Goal: Transaction & Acquisition: Obtain resource

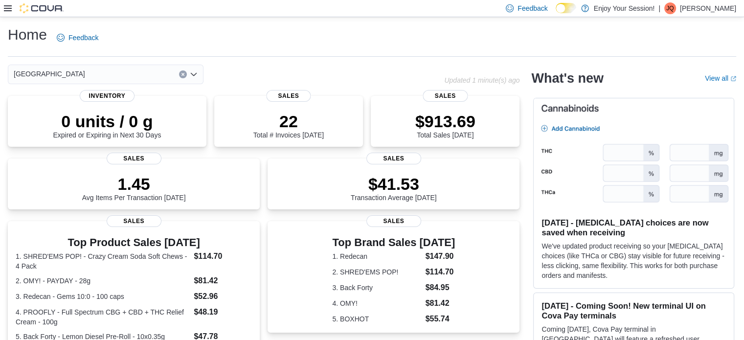
click at [2, 3] on div "Feedback Dark Mode Enjoy Your Session! | JQ [PERSON_NAME]" at bounding box center [372, 8] width 744 height 17
click at [11, 8] on div at bounding box center [34, 8] width 60 height 10
click at [4, 9] on icon at bounding box center [8, 8] width 8 height 8
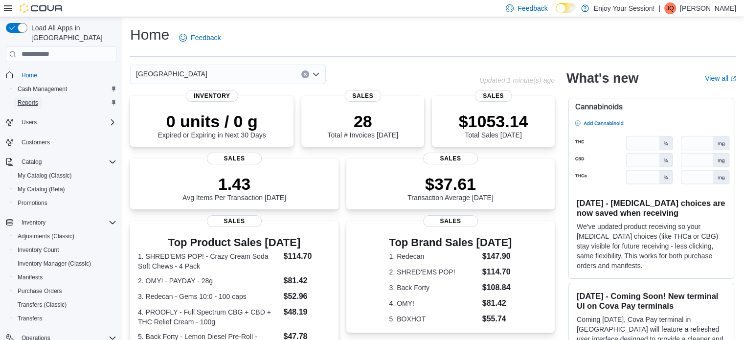
click at [32, 99] on span "Reports" at bounding box center [28, 103] width 21 height 8
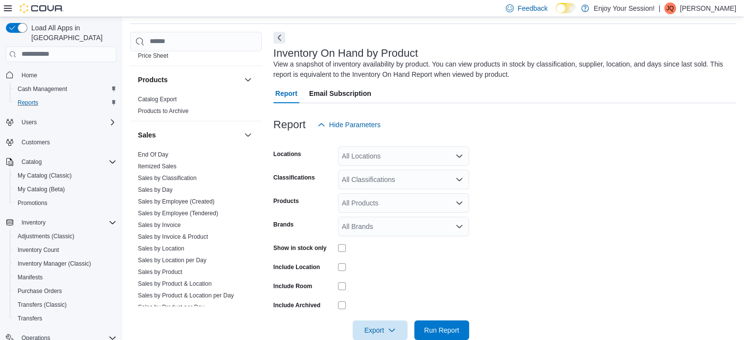
scroll to position [587, 0]
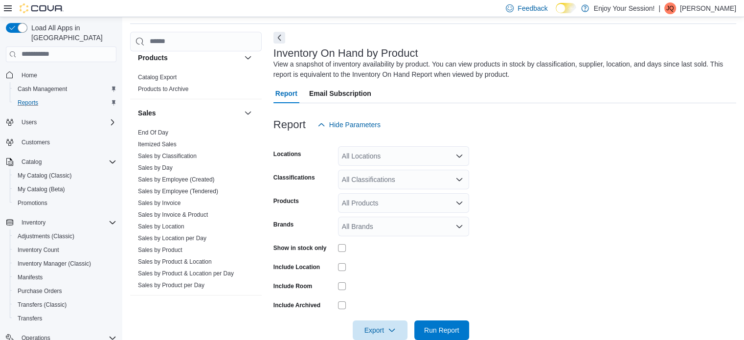
click at [163, 131] on link "End Of Day" at bounding box center [153, 132] width 30 height 7
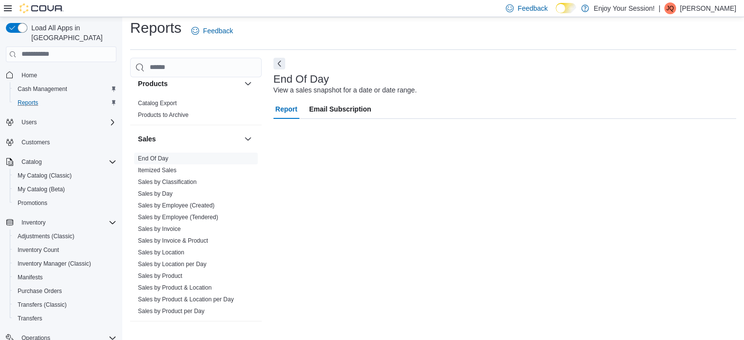
scroll to position [6, 0]
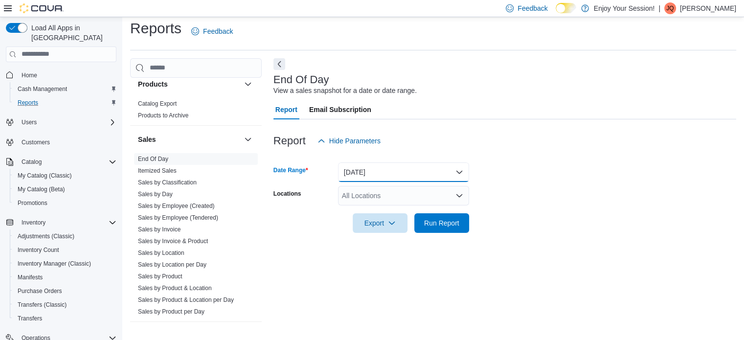
click at [359, 170] on button "[DATE]" at bounding box center [403, 172] width 131 height 20
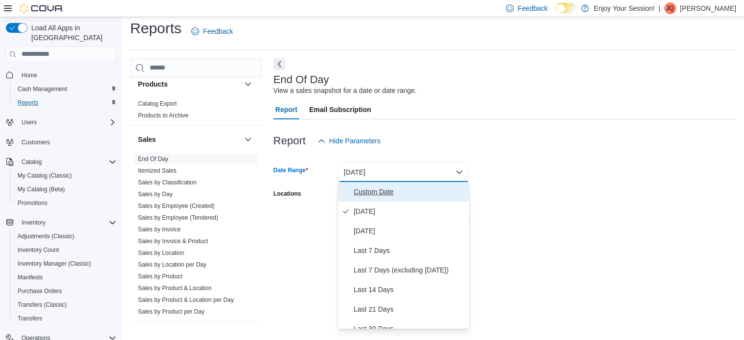
click at [388, 194] on span "Custom Date" at bounding box center [410, 192] width 112 height 12
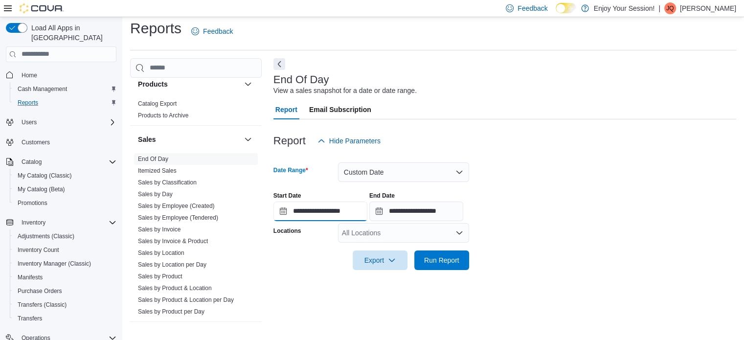
click at [338, 212] on input "**********" at bounding box center [320, 212] width 94 height 20
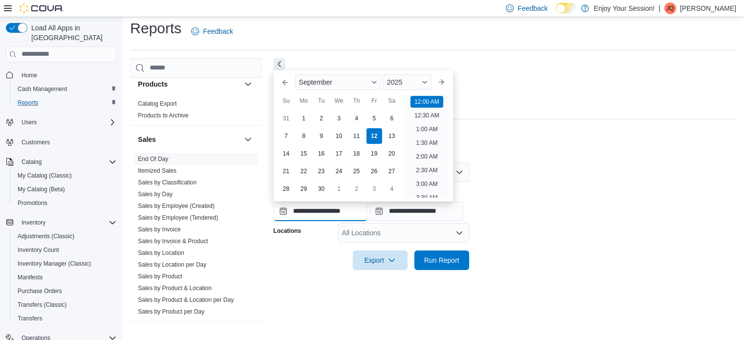
scroll to position [30, 0]
click at [283, 84] on button "Previous Month" at bounding box center [285, 82] width 16 height 16
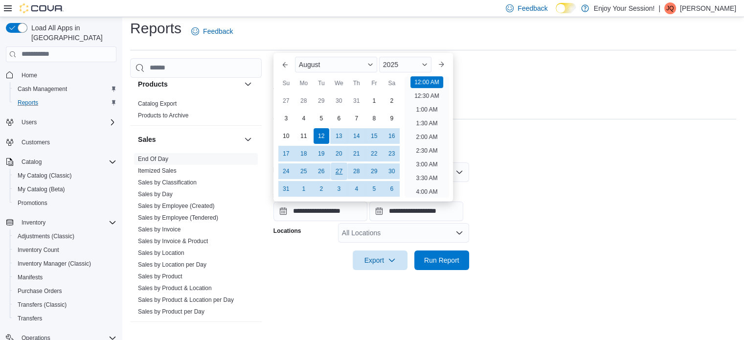
click at [338, 172] on div "27" at bounding box center [338, 170] width 17 height 17
type input "**********"
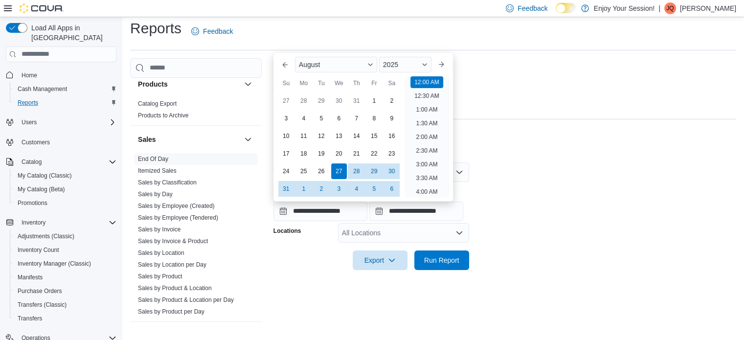
click at [535, 162] on form "**********" at bounding box center [504, 210] width 463 height 119
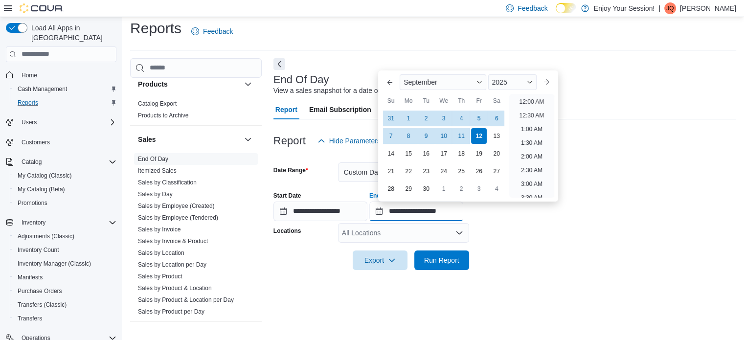
click at [456, 215] on input "**********" at bounding box center [416, 212] width 94 height 20
click at [463, 138] on div "11" at bounding box center [461, 135] width 17 height 17
type input "**********"
click at [567, 236] on form "**********" at bounding box center [504, 210] width 463 height 119
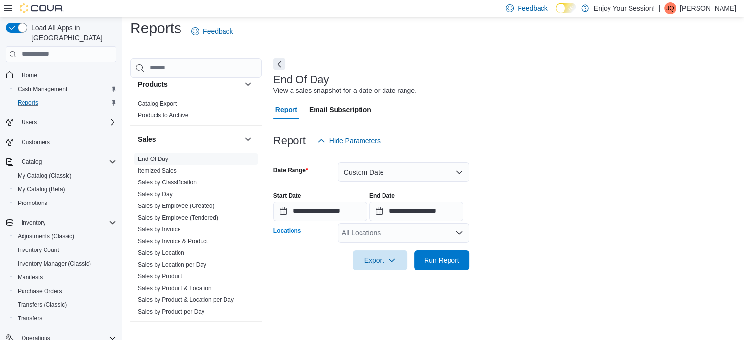
click at [376, 230] on div "All Locations" at bounding box center [403, 233] width 131 height 20
type input "***"
click at [382, 214] on span "[GEOGRAPHIC_DATA]" at bounding box center [394, 215] width 71 height 10
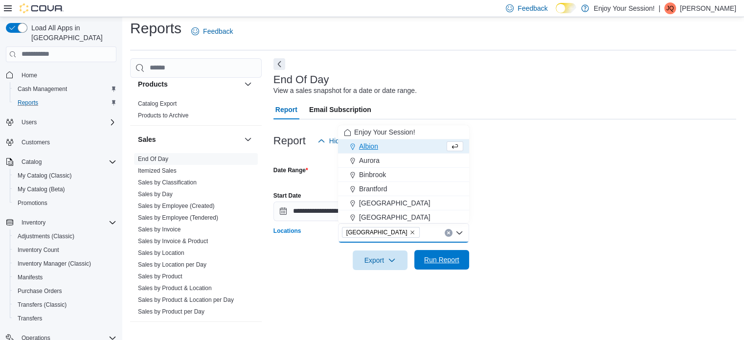
click at [430, 258] on span "Run Report" at bounding box center [441, 260] width 35 height 10
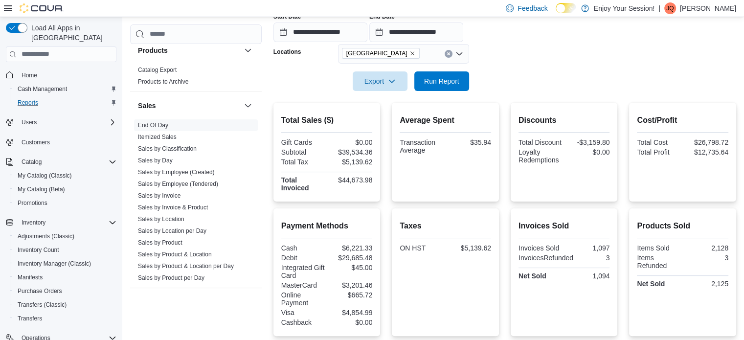
scroll to position [202, 0]
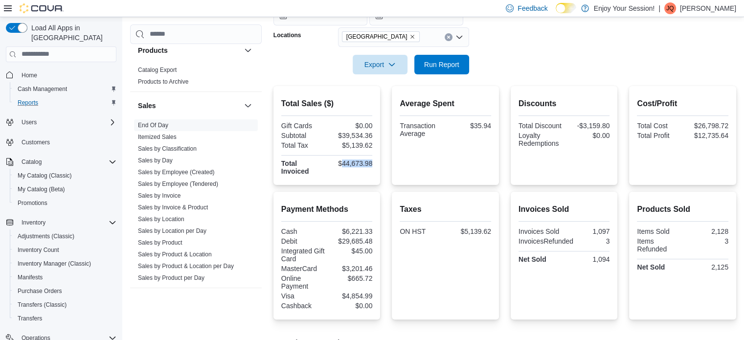
drag, startPoint x: 342, startPoint y: 159, endPoint x: 376, endPoint y: 163, distance: 33.4
click at [376, 163] on div "Total Sales ($) Gift Cards $0.00 Subtotal $39,534.36 Total Tax $5,139.62 Total …" at bounding box center [326, 135] width 107 height 99
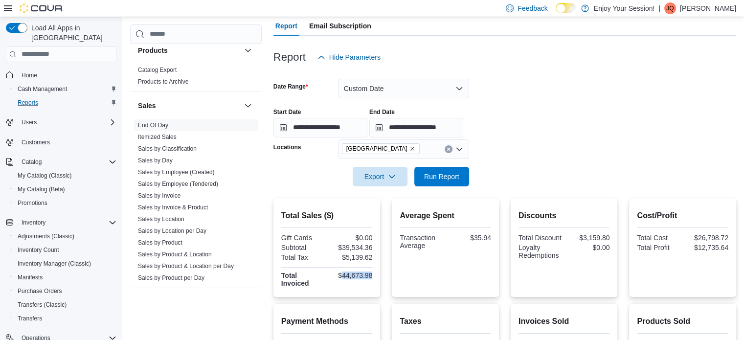
scroll to position [64, 0]
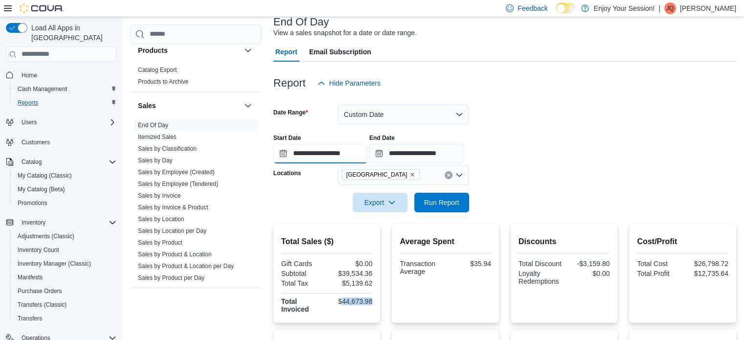
click at [326, 150] on input "**********" at bounding box center [320, 154] width 94 height 20
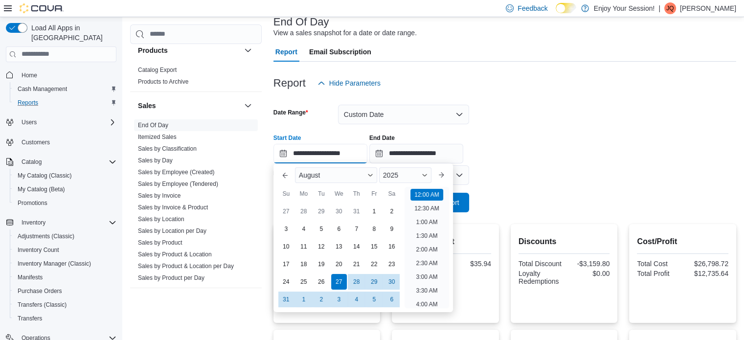
scroll to position [30, 0]
click at [356, 283] on div "28" at bounding box center [356, 281] width 17 height 17
type input "**********"
click at [572, 131] on div "**********" at bounding box center [504, 144] width 463 height 37
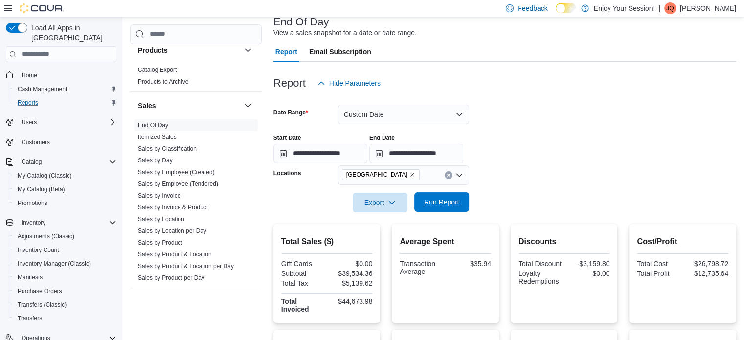
click at [446, 203] on span "Run Report" at bounding box center [441, 202] width 35 height 10
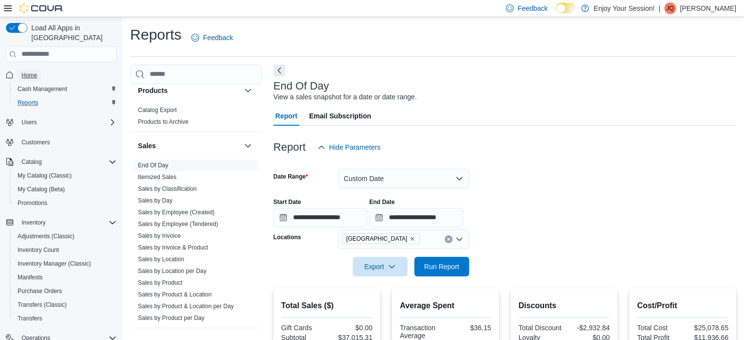
click at [24, 71] on span "Home" at bounding box center [30, 75] width 16 height 8
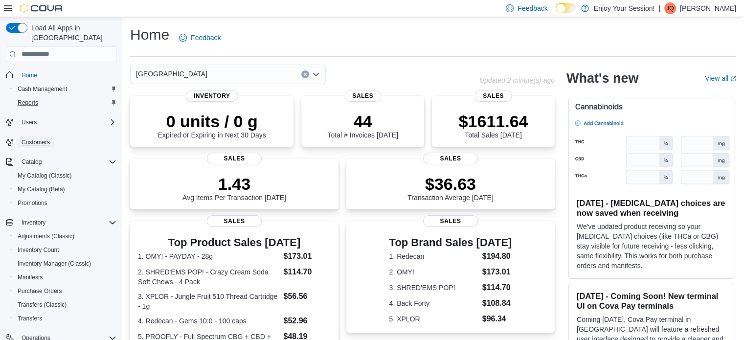
click at [41, 138] on span "Customers" at bounding box center [36, 142] width 28 height 8
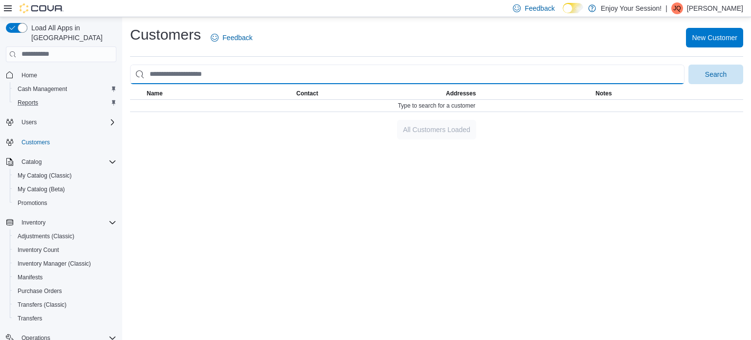
click at [218, 76] on input "search" at bounding box center [407, 75] width 555 height 20
type input "**********"
click at [689, 65] on button "Search" at bounding box center [716, 75] width 55 height 20
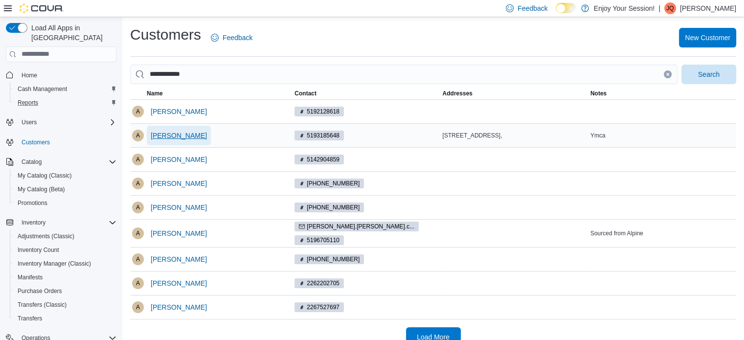
click at [158, 136] on span "[PERSON_NAME]" at bounding box center [179, 136] width 56 height 10
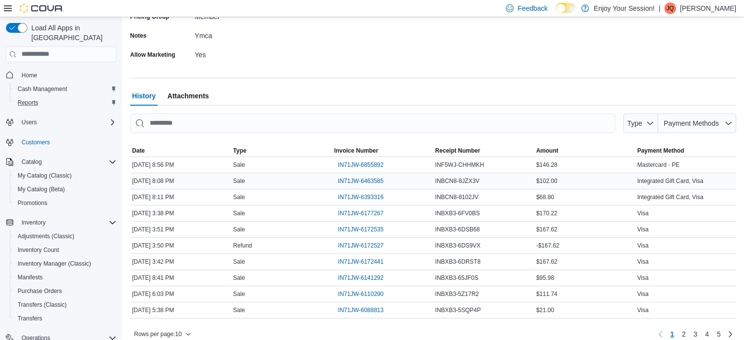
scroll to position [268, 0]
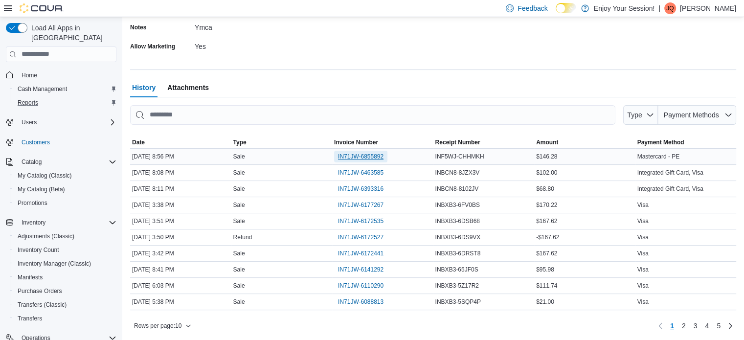
click at [377, 154] on span "IN71JW-6855892" at bounding box center [360, 157] width 45 height 8
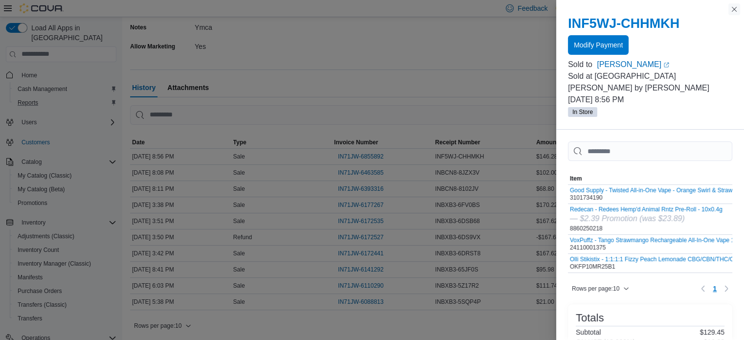
click at [732, 9] on button "Close this dialog" at bounding box center [734, 9] width 12 height 12
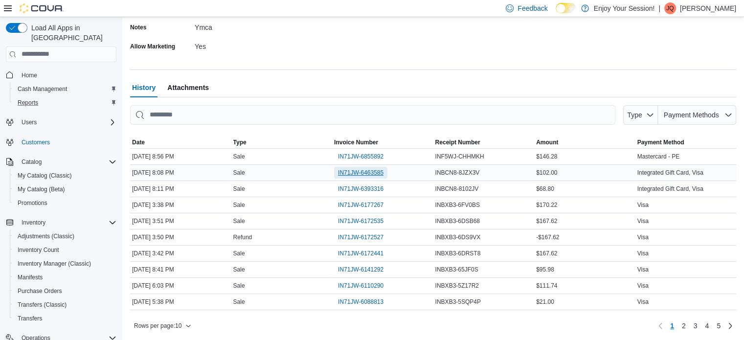
click at [362, 174] on span "IN71JW-6463585" at bounding box center [360, 173] width 45 height 8
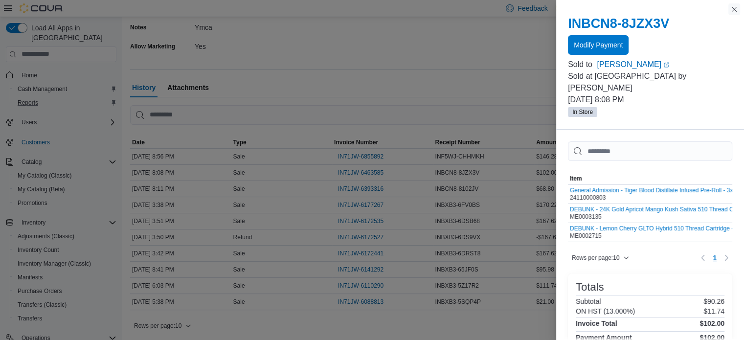
click at [733, 11] on button "Close this dialog" at bounding box center [734, 9] width 12 height 12
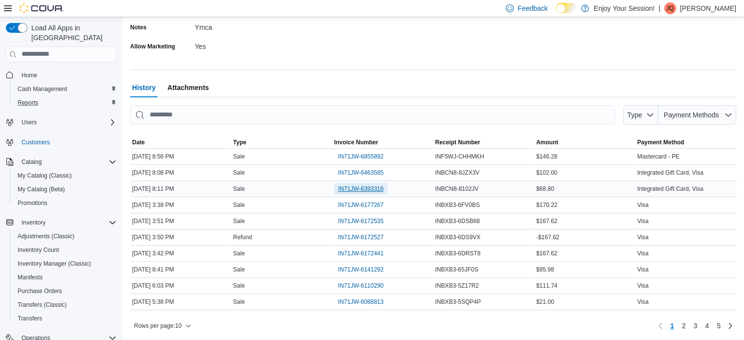
click at [370, 187] on span "IN71JW-6393316" at bounding box center [360, 189] width 45 height 8
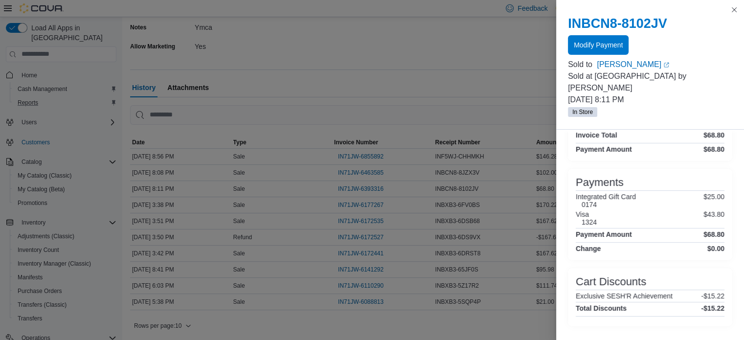
scroll to position [0, 0]
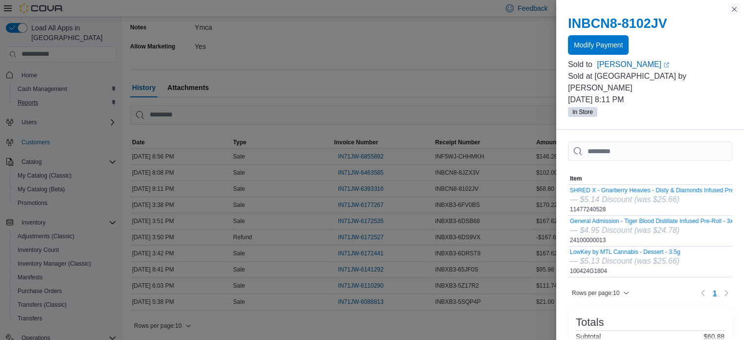
click at [733, 9] on button "Close this dialog" at bounding box center [734, 9] width 12 height 12
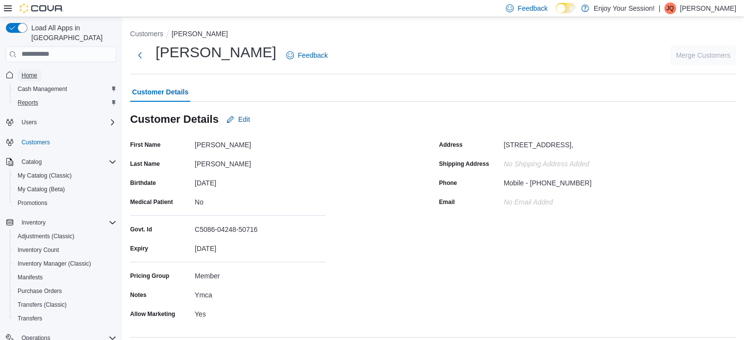
click at [33, 71] on span "Home" at bounding box center [30, 75] width 16 height 8
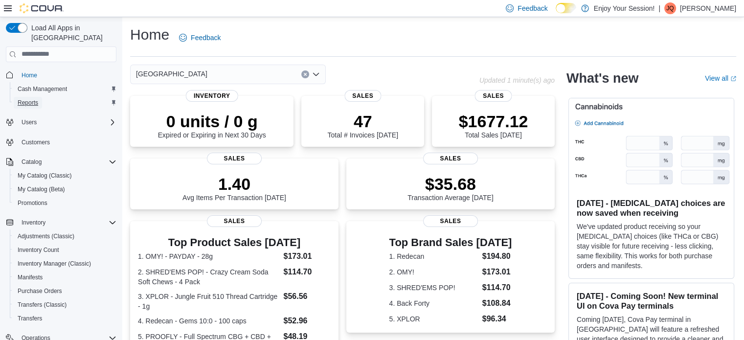
click at [36, 99] on span "Reports" at bounding box center [28, 103] width 21 height 8
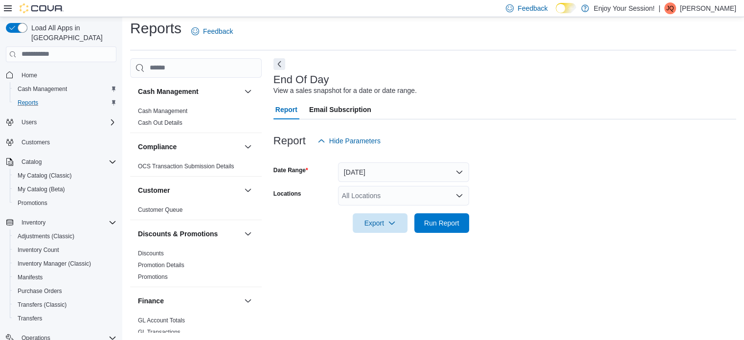
scroll to position [49, 0]
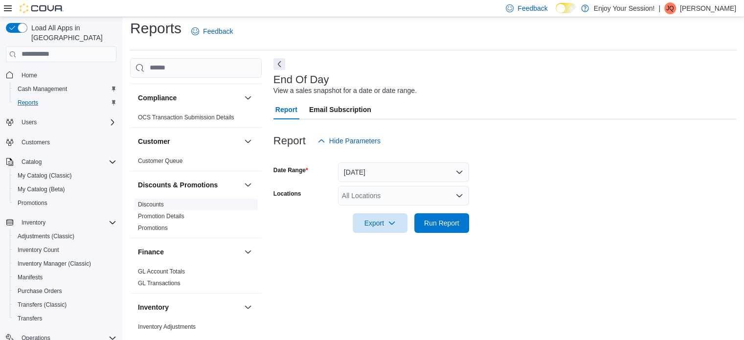
click at [158, 204] on link "Discounts" at bounding box center [151, 204] width 26 height 7
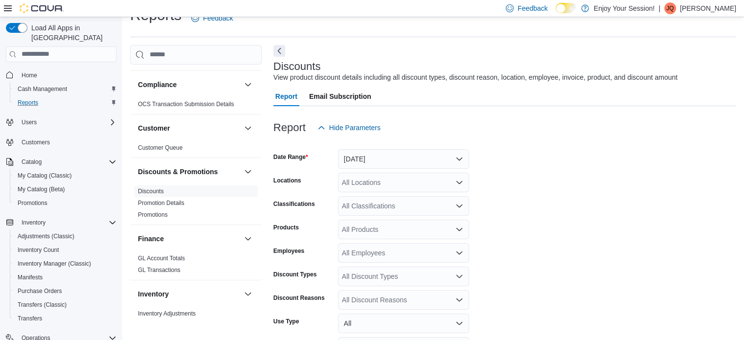
scroll to position [23, 0]
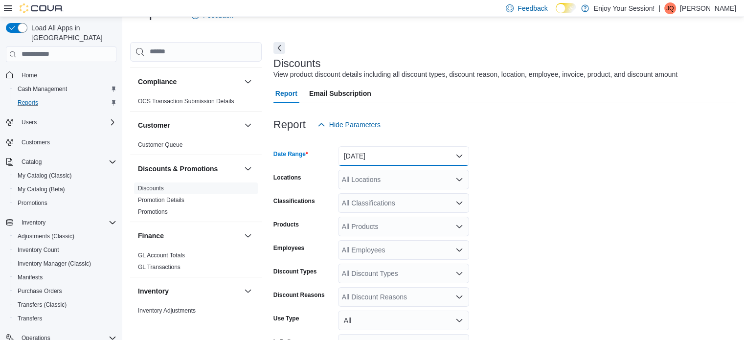
click at [401, 158] on button "[DATE]" at bounding box center [403, 156] width 131 height 20
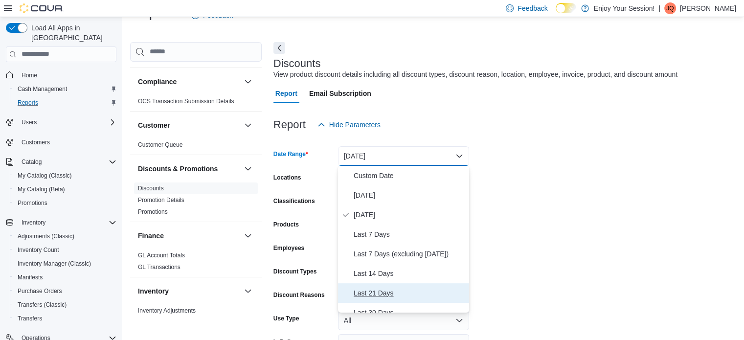
click at [386, 293] on span "Last 21 Days" at bounding box center [410, 293] width 112 height 12
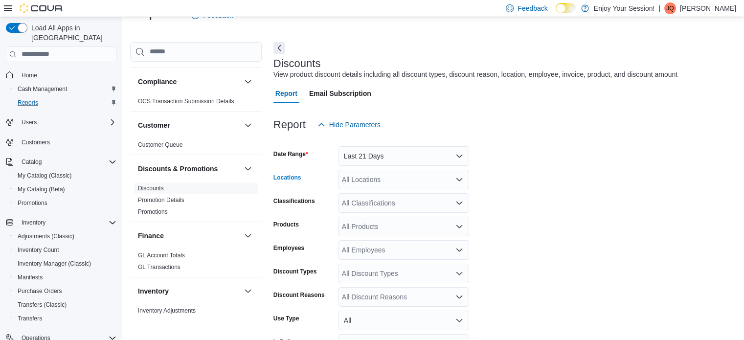
click at [394, 178] on div "All Locations" at bounding box center [403, 180] width 131 height 20
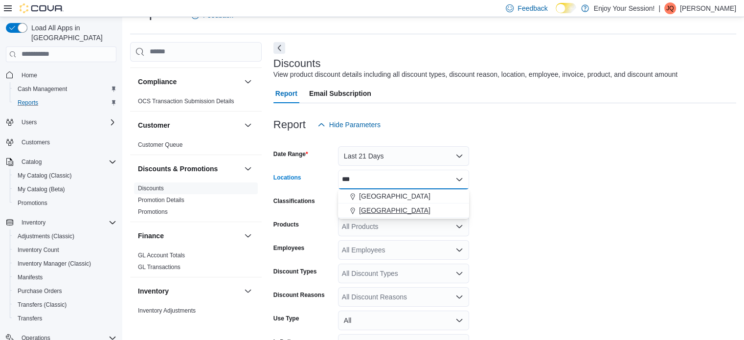
type input "***"
click at [379, 207] on span "[GEOGRAPHIC_DATA]" at bounding box center [394, 210] width 71 height 10
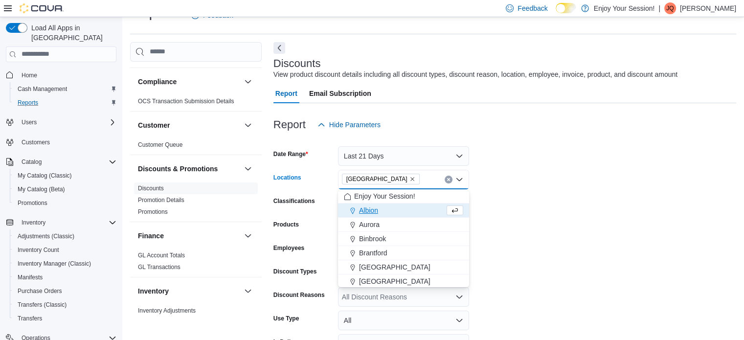
click at [560, 191] on form "Date Range Last 21 Days Locations [GEOGRAPHIC_DATA] [GEOGRAPHIC_DATA] box. Sele…" at bounding box center [504, 270] width 463 height 270
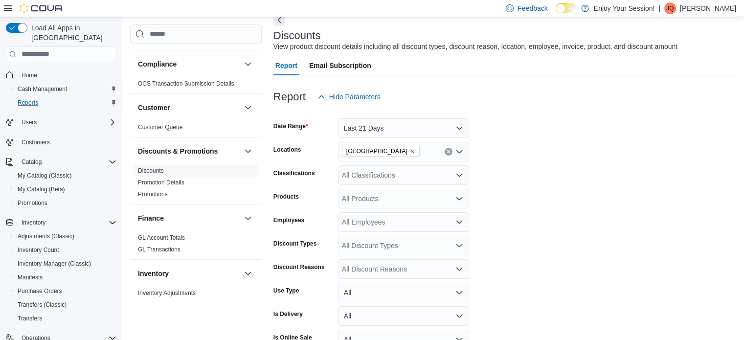
scroll to position [106, 0]
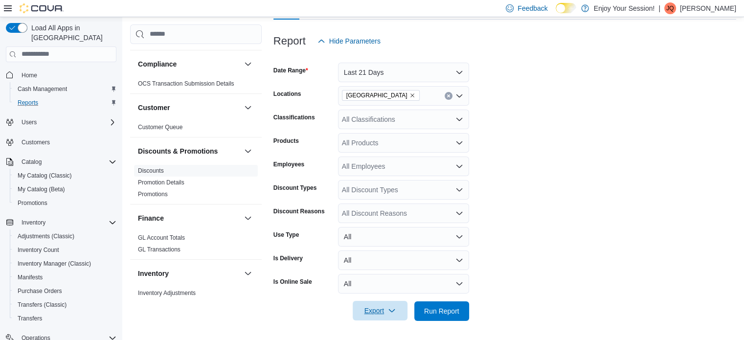
click at [390, 315] on span "Export" at bounding box center [380, 311] width 43 height 20
click at [384, 250] on span "Export to Excel" at bounding box center [382, 251] width 44 height 8
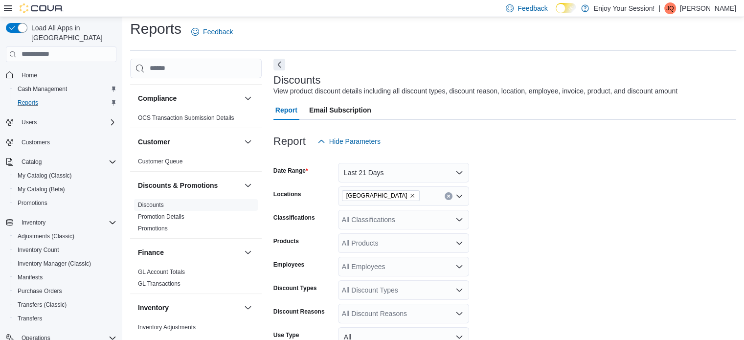
scroll to position [0, 0]
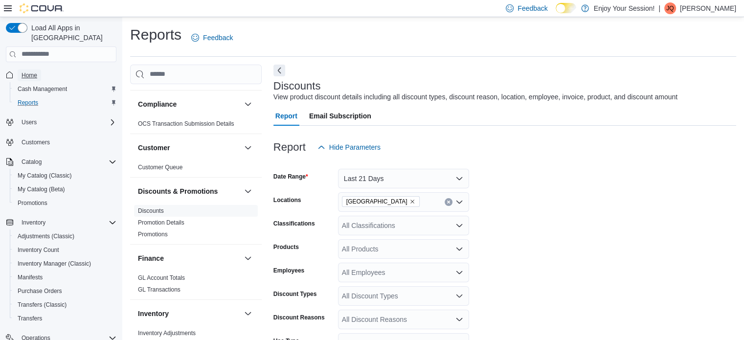
click at [32, 71] on span "Home" at bounding box center [30, 75] width 16 height 8
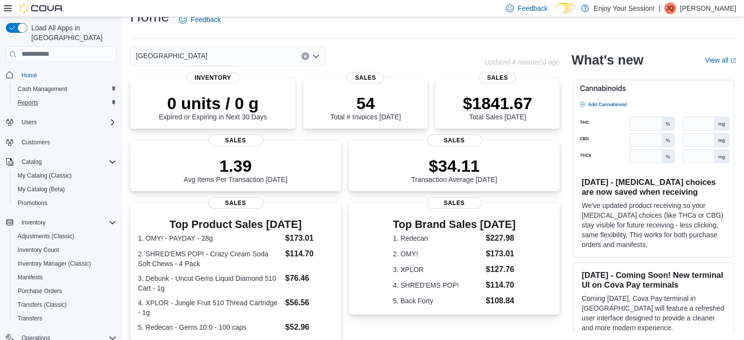
scroll to position [140, 0]
